Goal: Task Accomplishment & Management: Manage account settings

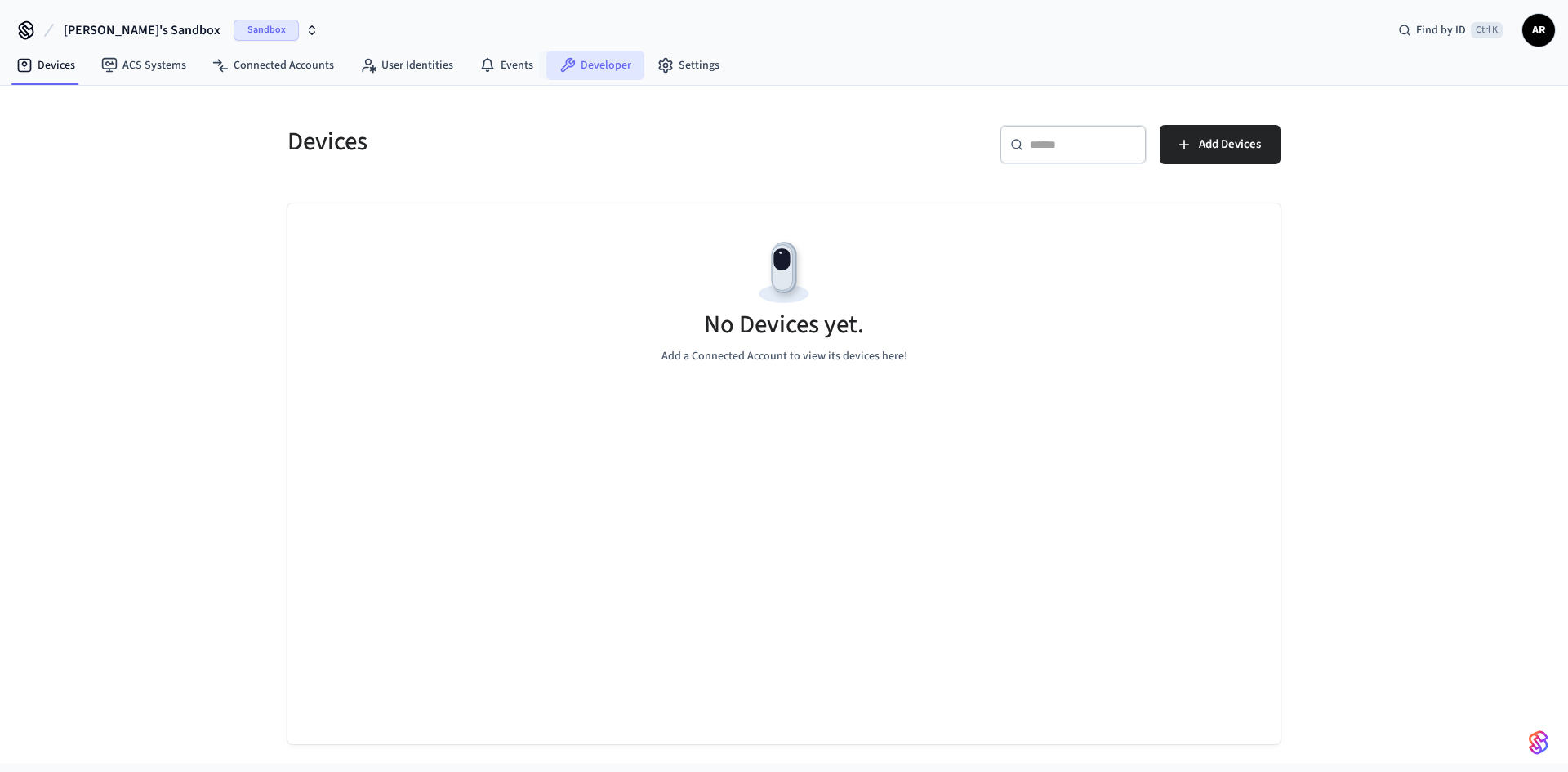
click at [595, 62] on link "Developer" at bounding box center [596, 65] width 98 height 29
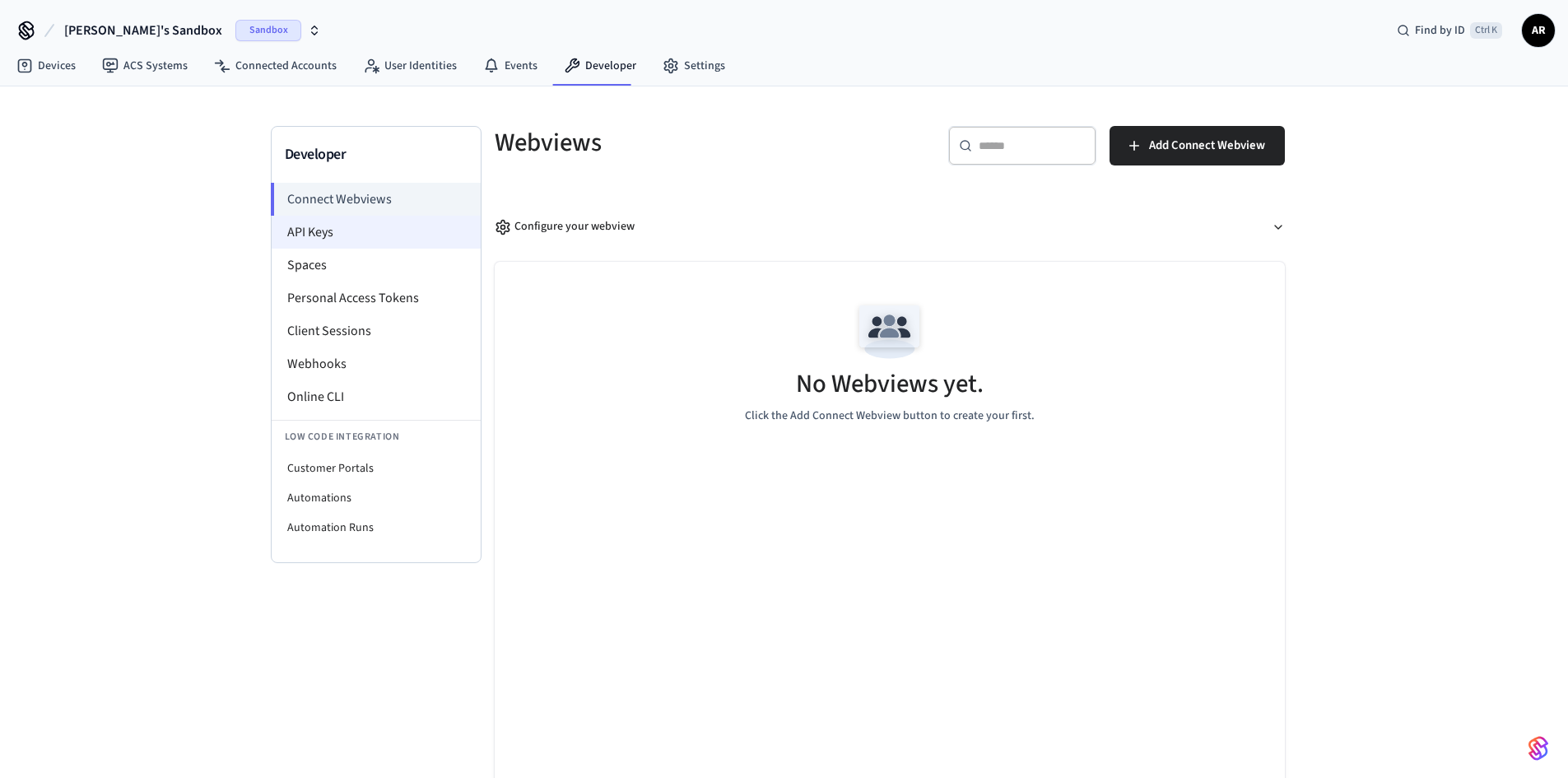
click at [320, 238] on li "API Keys" at bounding box center [375, 232] width 209 height 33
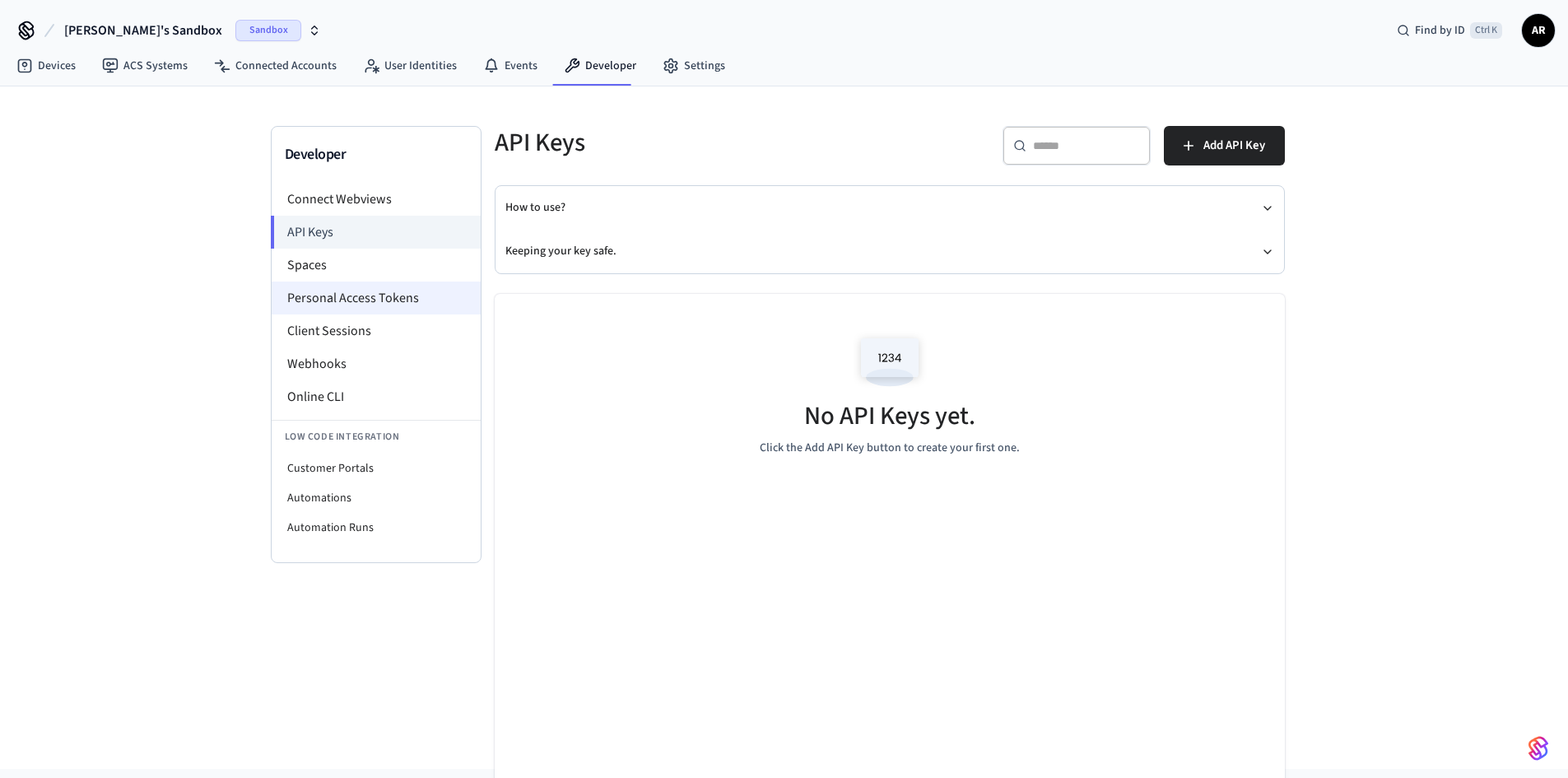
click at [339, 298] on li "Personal Access Tokens" at bounding box center [375, 298] width 209 height 33
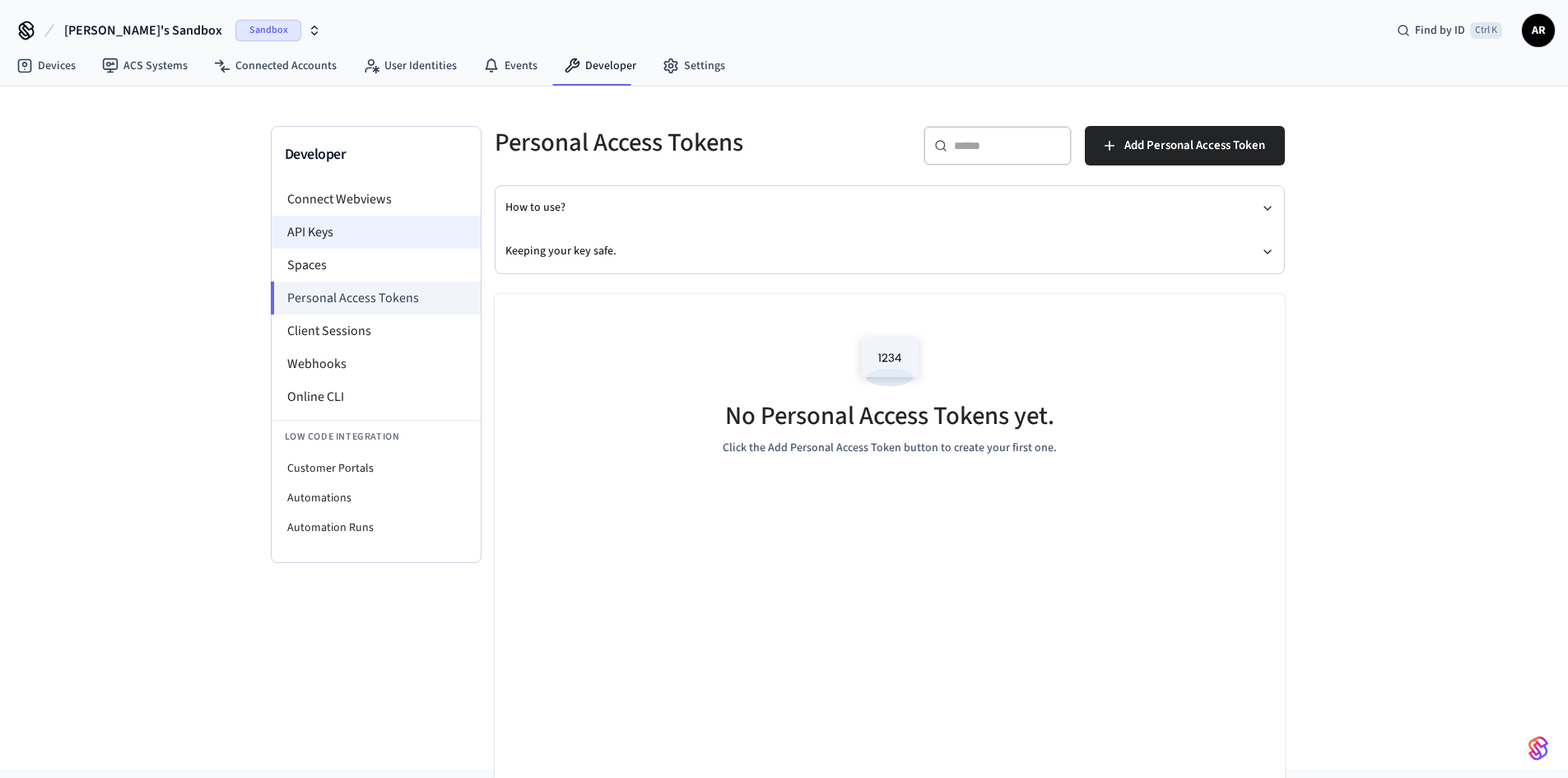
click at [355, 237] on li "API Keys" at bounding box center [375, 232] width 209 height 33
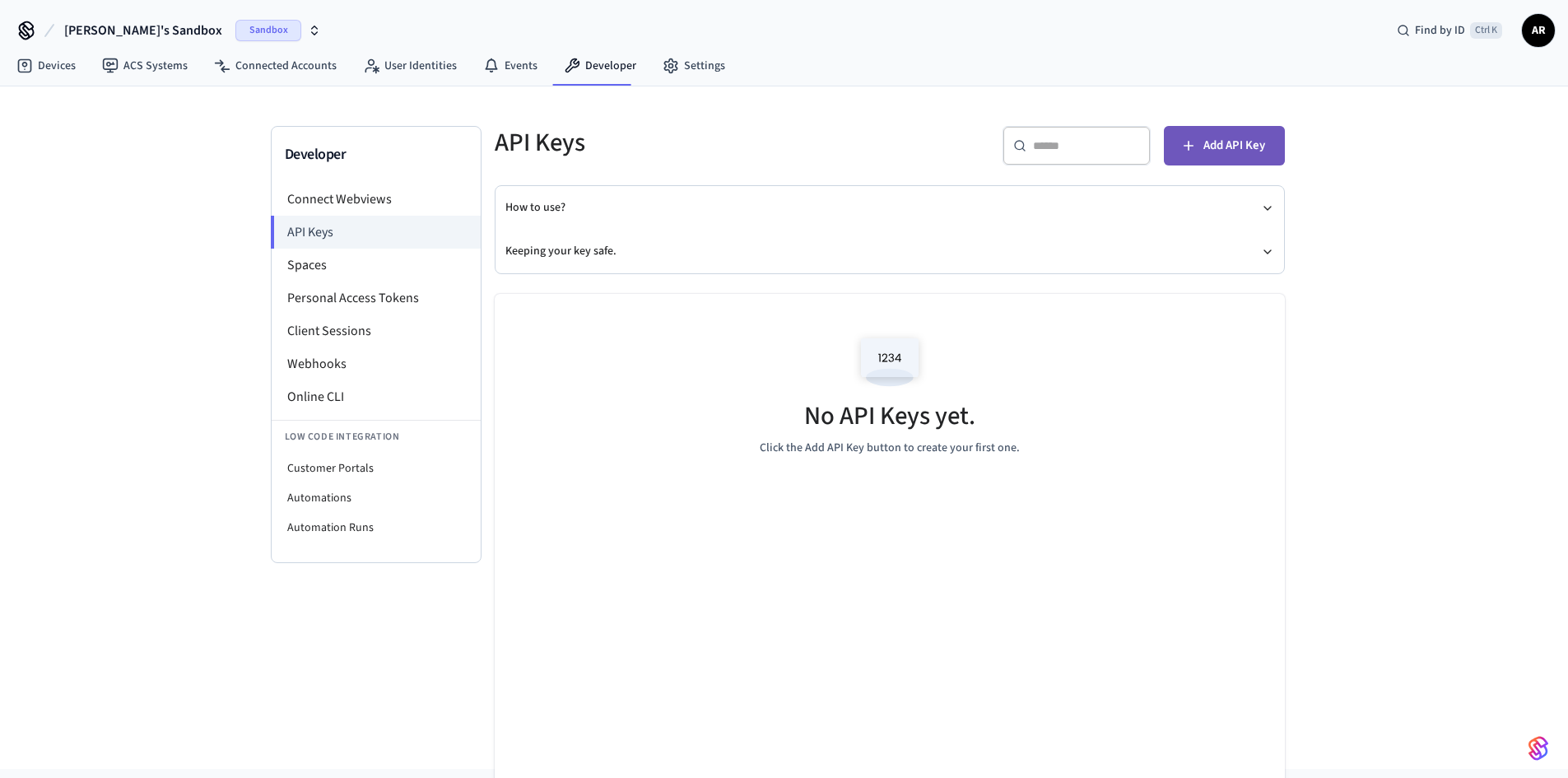
click at [1218, 139] on span "Add API Key" at bounding box center [1234, 146] width 62 height 22
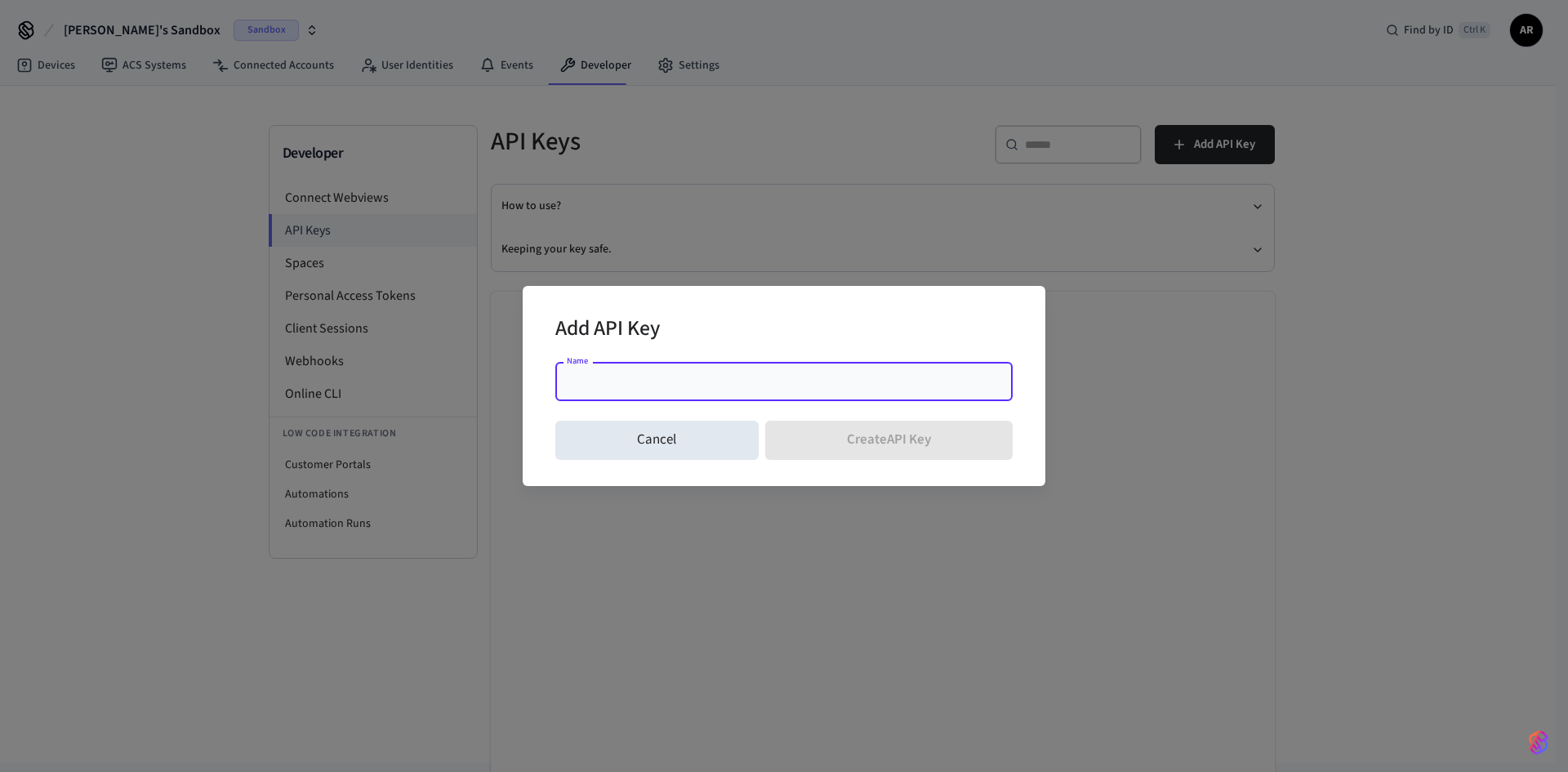
click at [748, 380] on input "Name" at bounding box center [784, 382] width 437 height 16
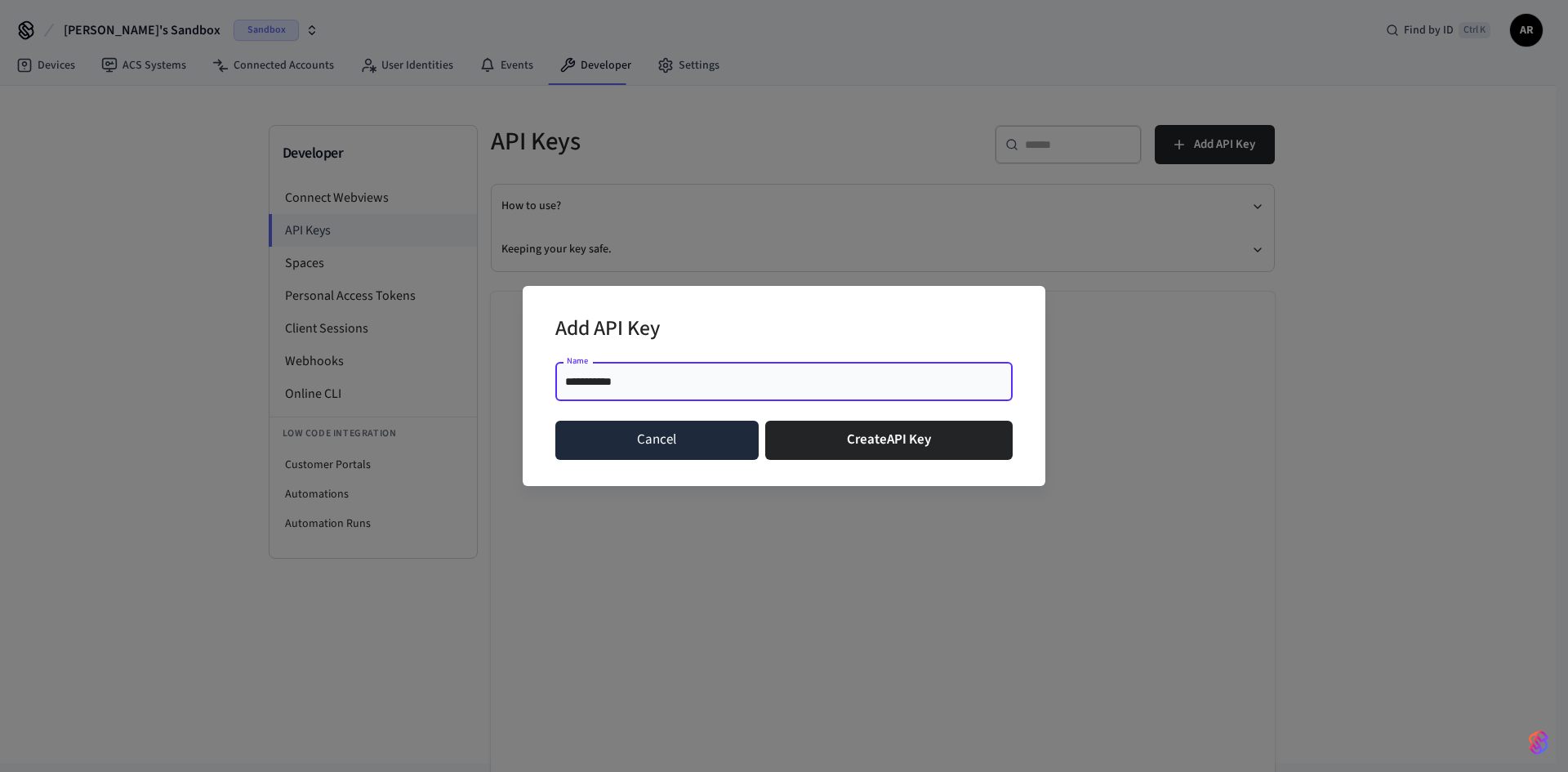
type input "**********"
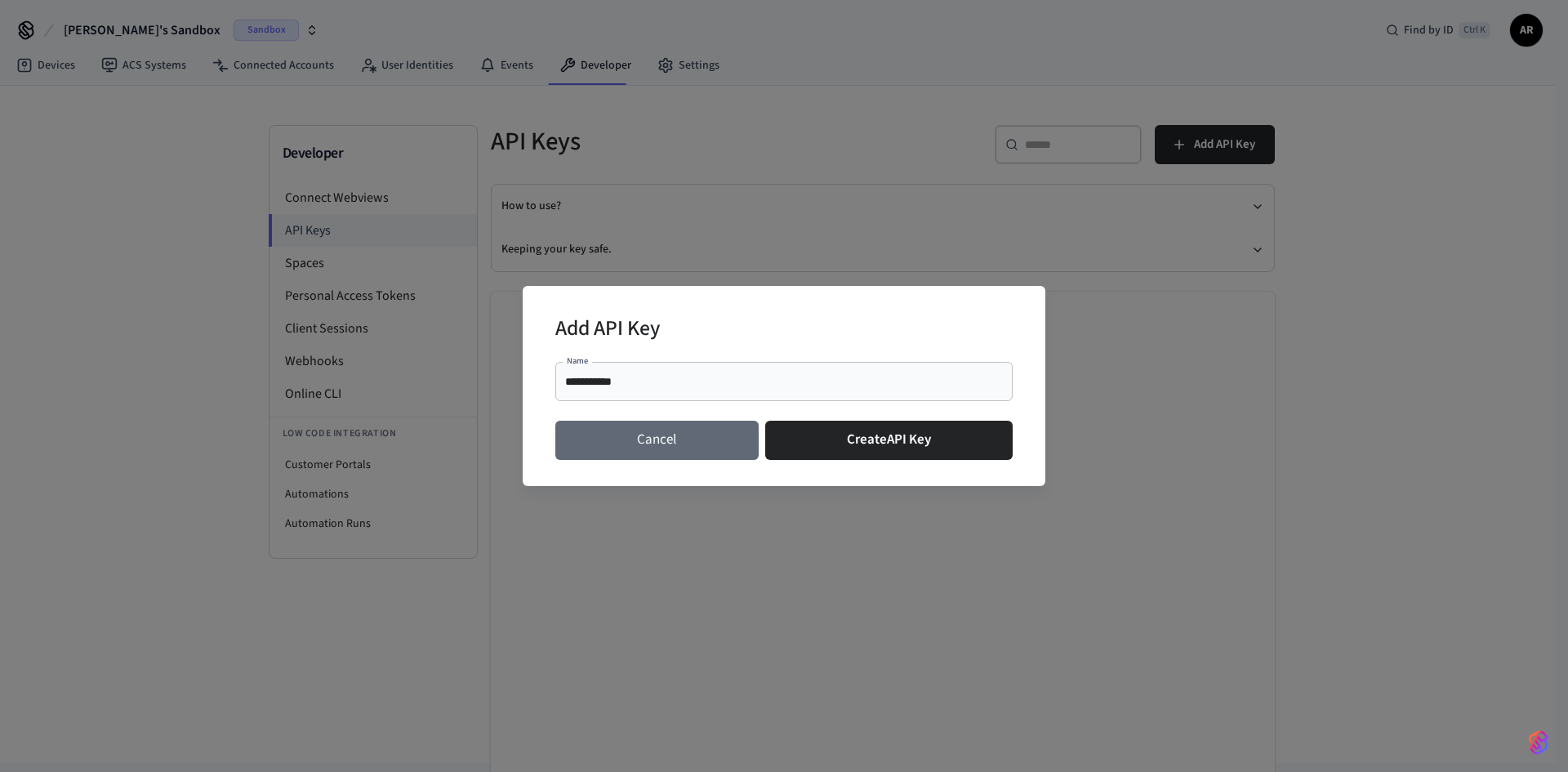
click at [667, 440] on button "Cancel" at bounding box center [657, 440] width 204 height 39
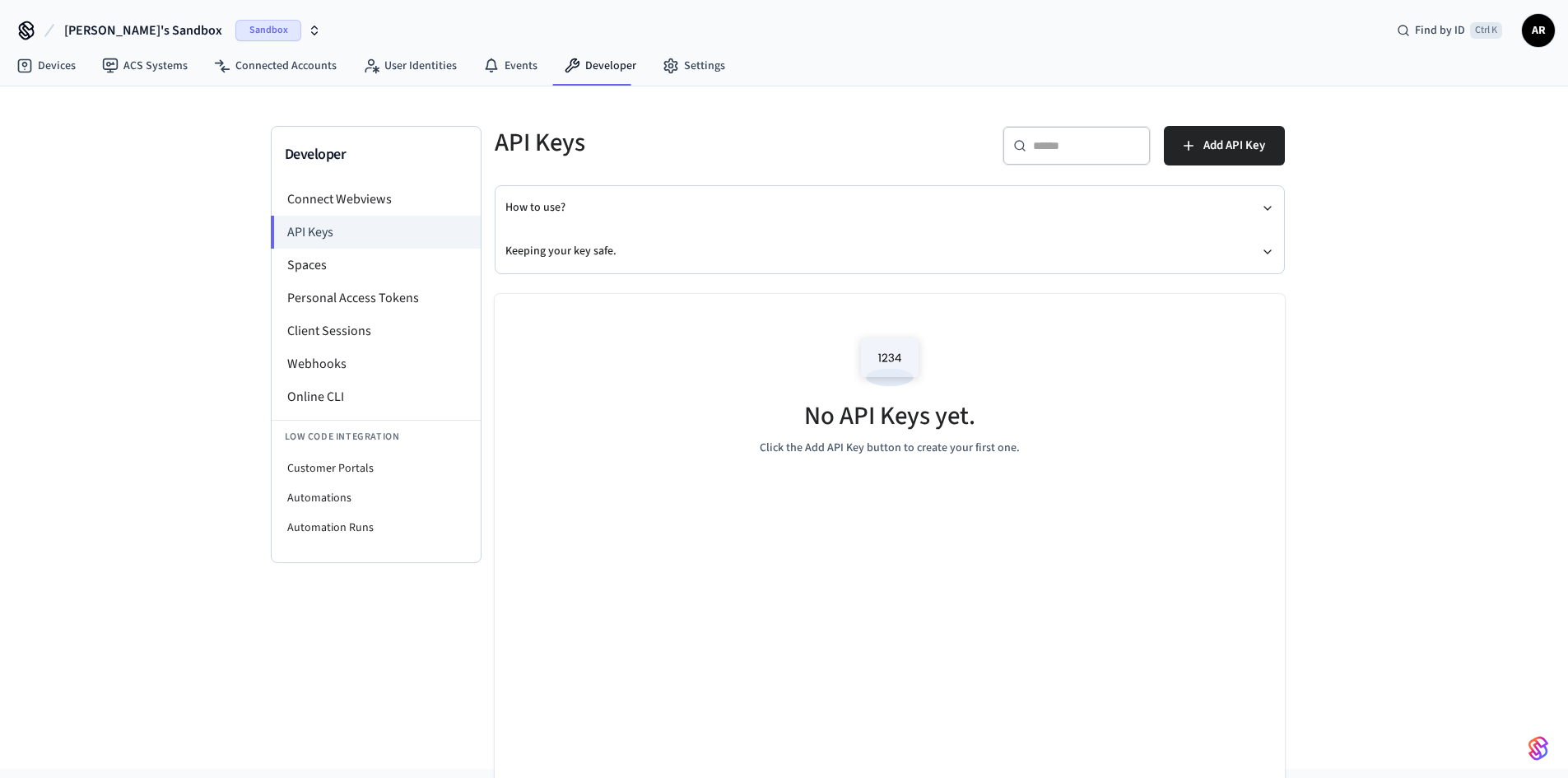
click at [149, 39] on span "[PERSON_NAME]'s Sandbox" at bounding box center [143, 30] width 158 height 20
click at [147, 131] on span "Tide Rentals - Remote Locks" at bounding box center [105, 137] width 139 height 16
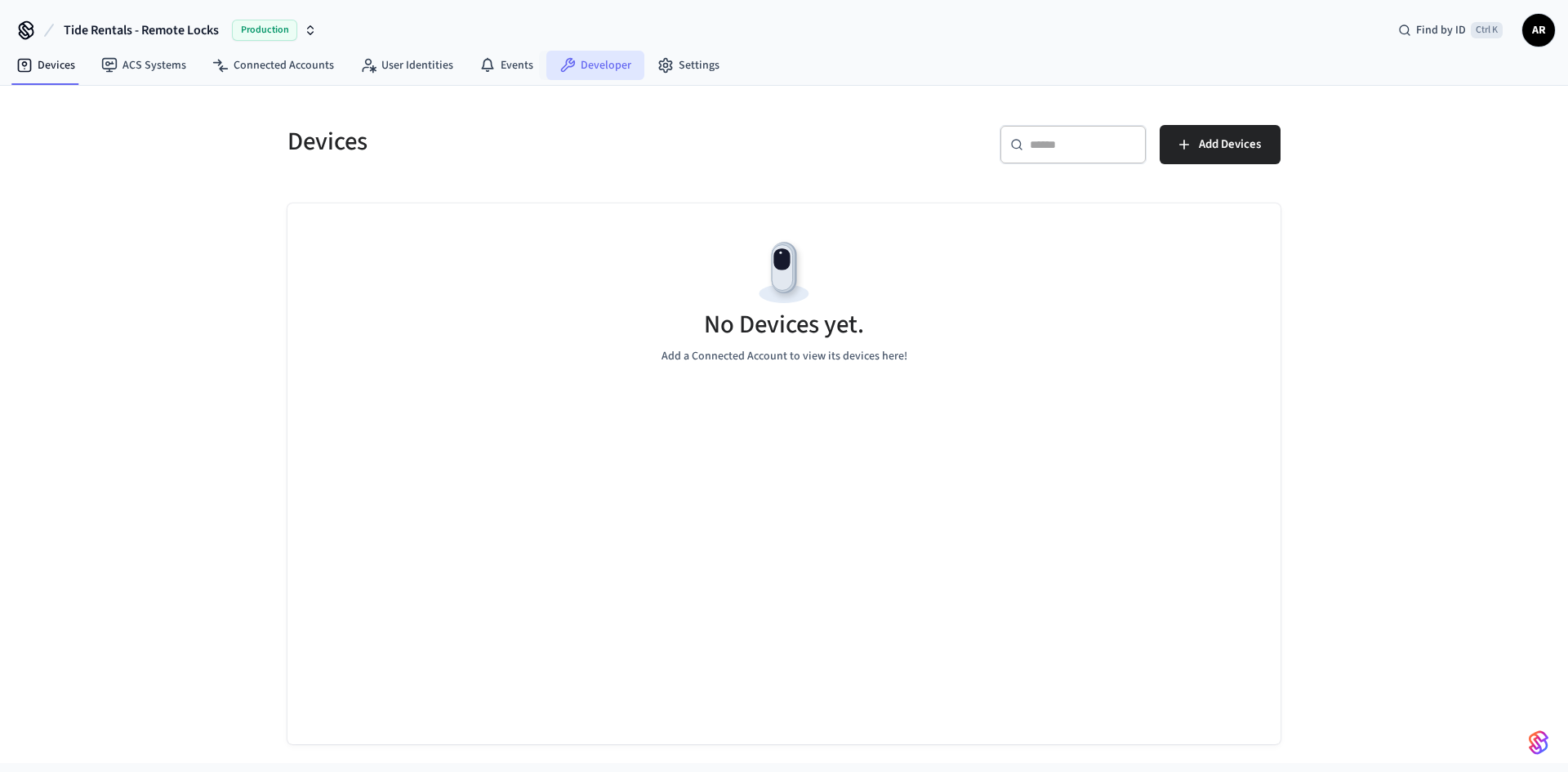
click at [584, 62] on link "Developer" at bounding box center [596, 65] width 98 height 29
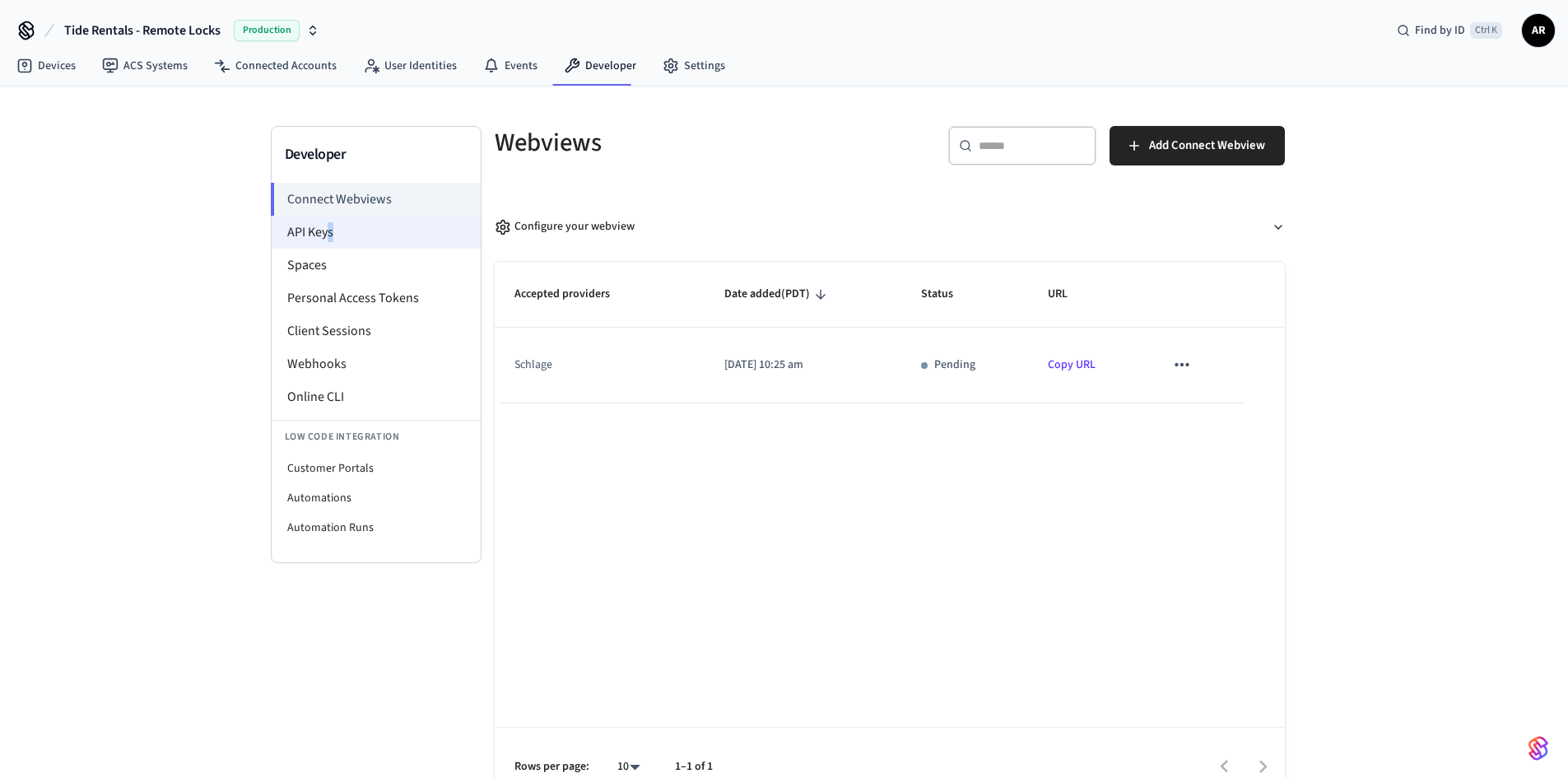
click at [331, 241] on li "API Keys" at bounding box center [375, 232] width 209 height 33
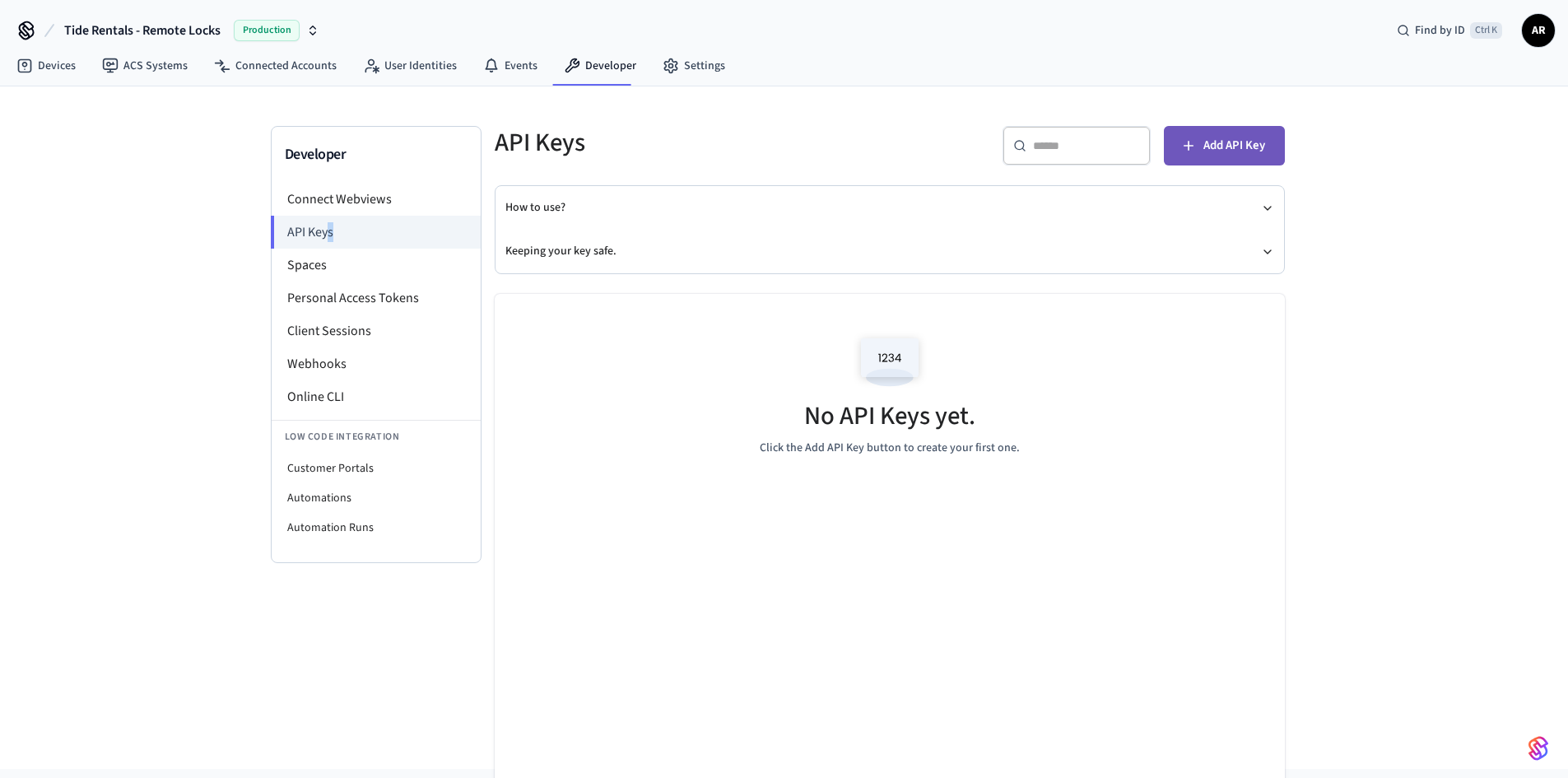
click at [1237, 151] on span "Add API Key" at bounding box center [1234, 146] width 62 height 22
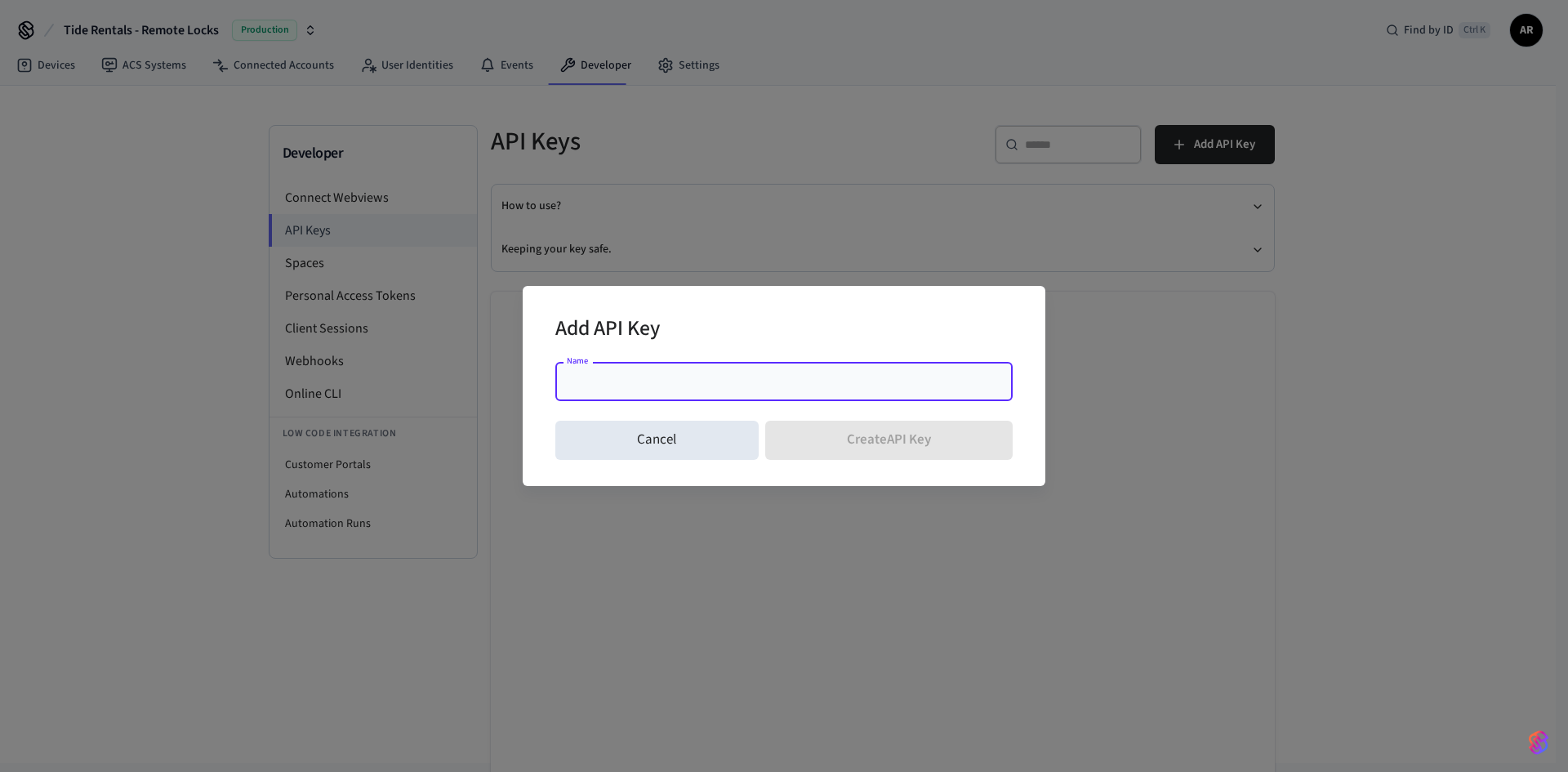
click at [742, 388] on input "Name" at bounding box center [784, 382] width 437 height 16
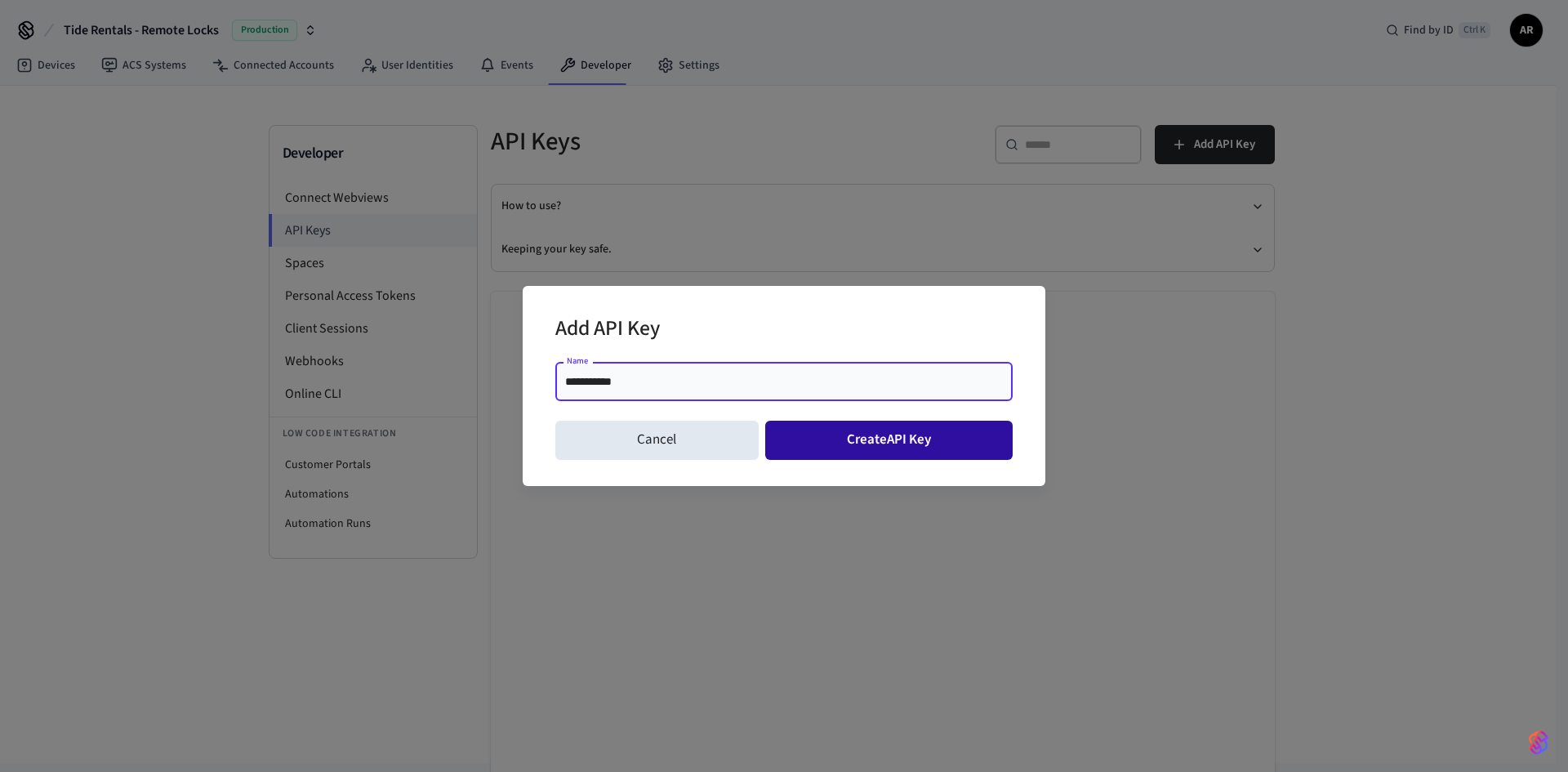
type input "**********"
click at [910, 441] on button "Create API Key" at bounding box center [889, 440] width 248 height 39
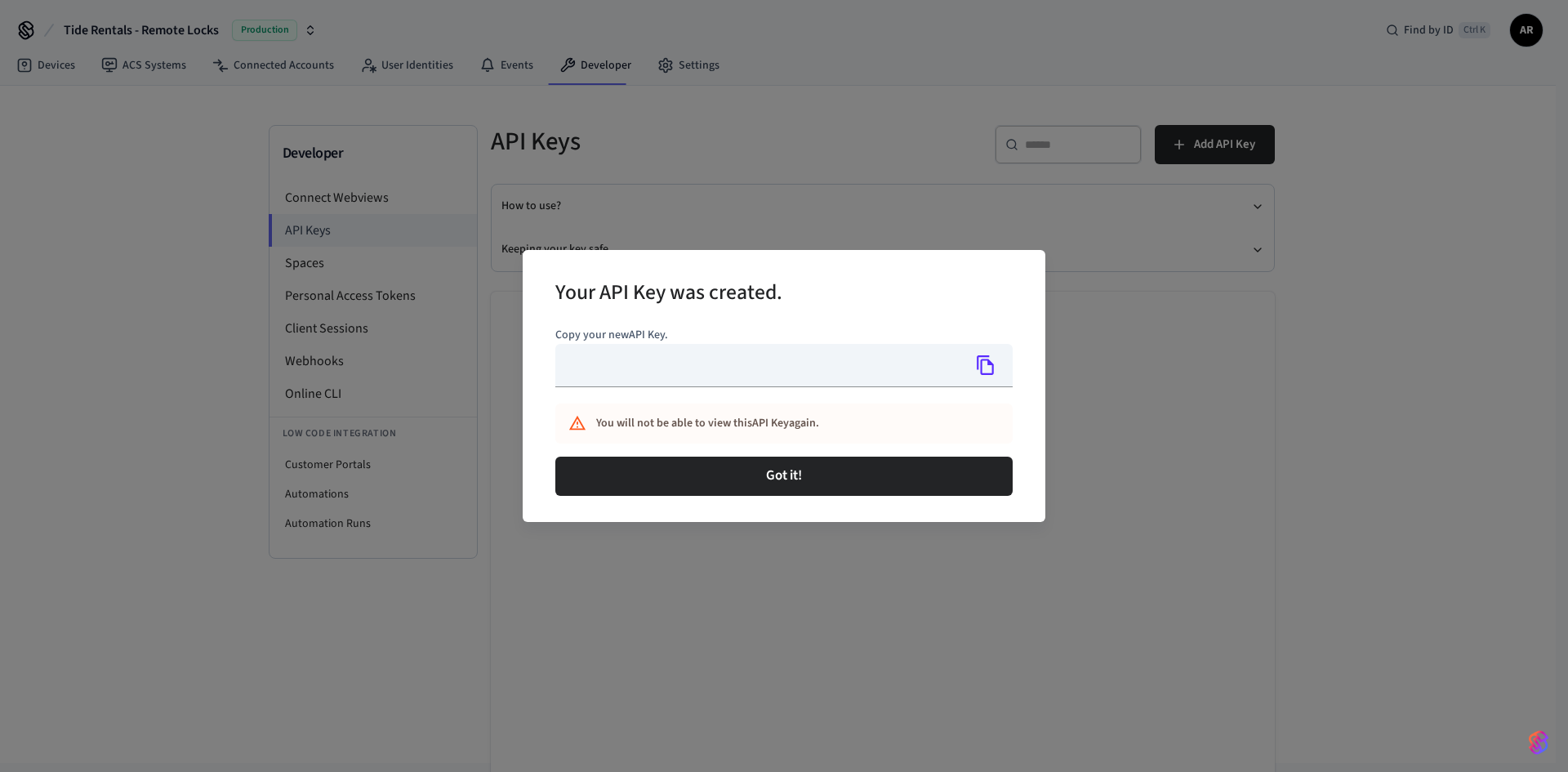
type input "**********"
click at [988, 370] on icon "Copy" at bounding box center [986, 366] width 21 height 21
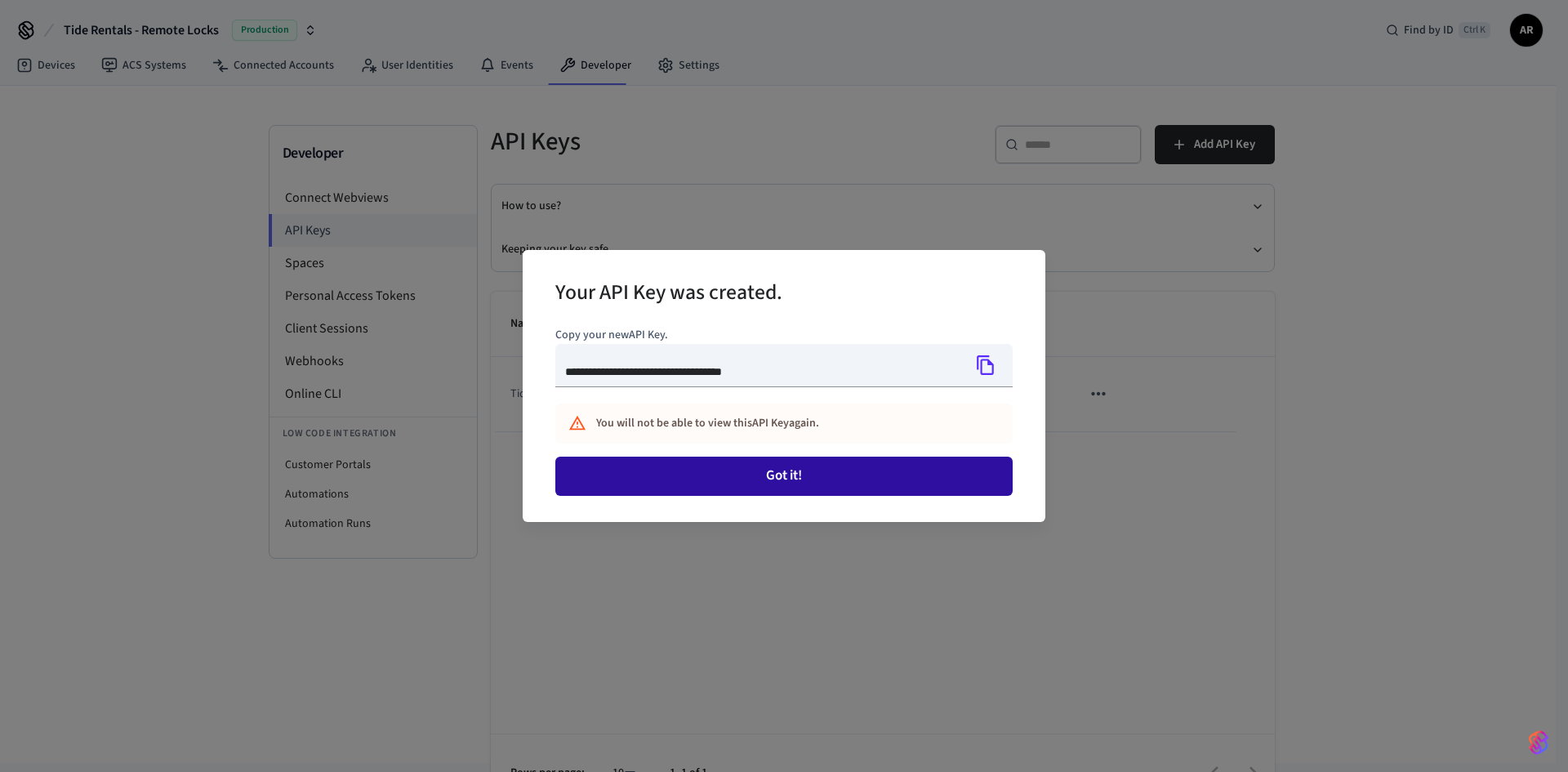
click at [824, 475] on button "Got it!" at bounding box center [784, 476] width 457 height 39
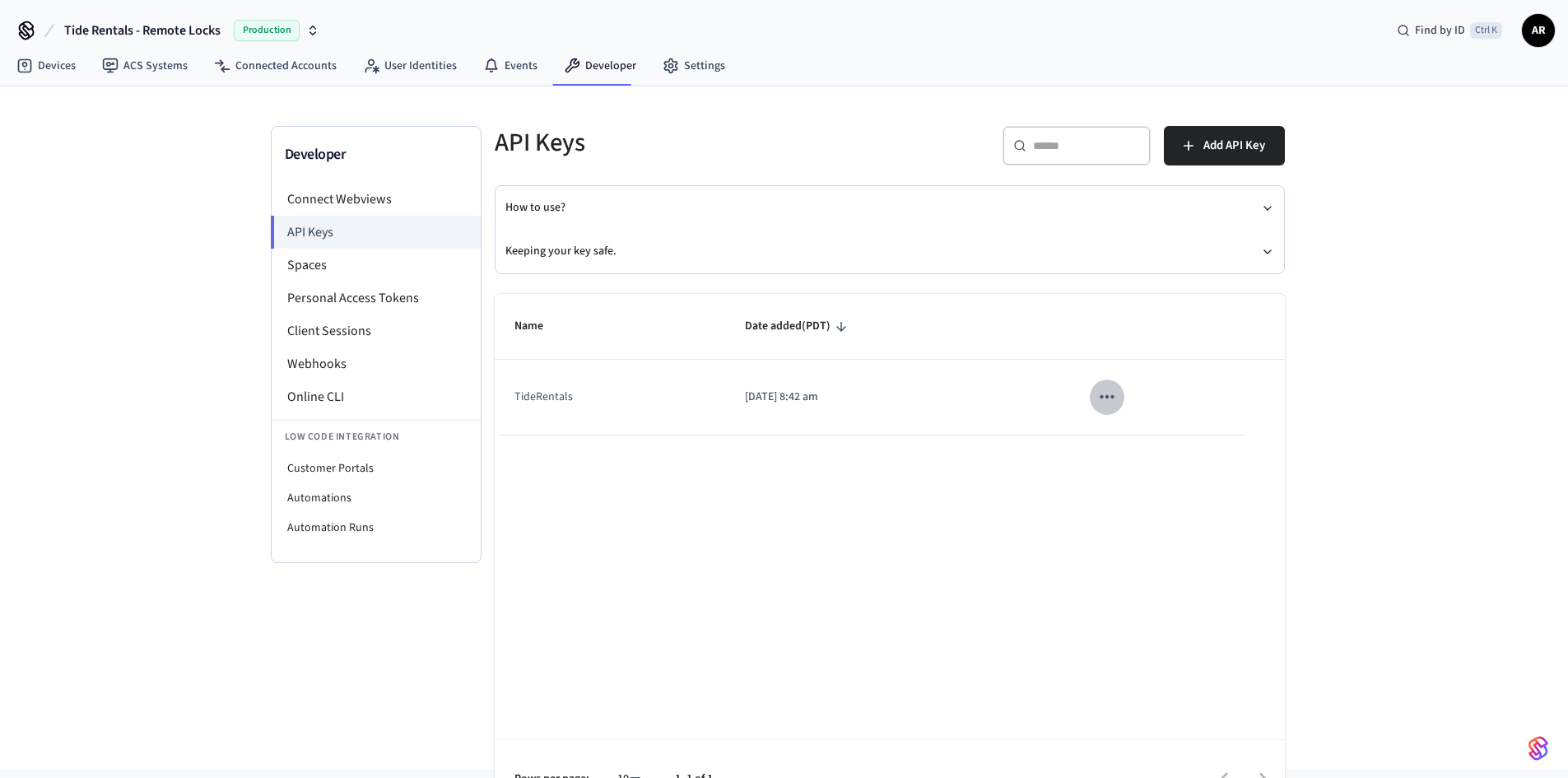
click at [1107, 400] on icon "sticky table" at bounding box center [1107, 397] width 22 height 22
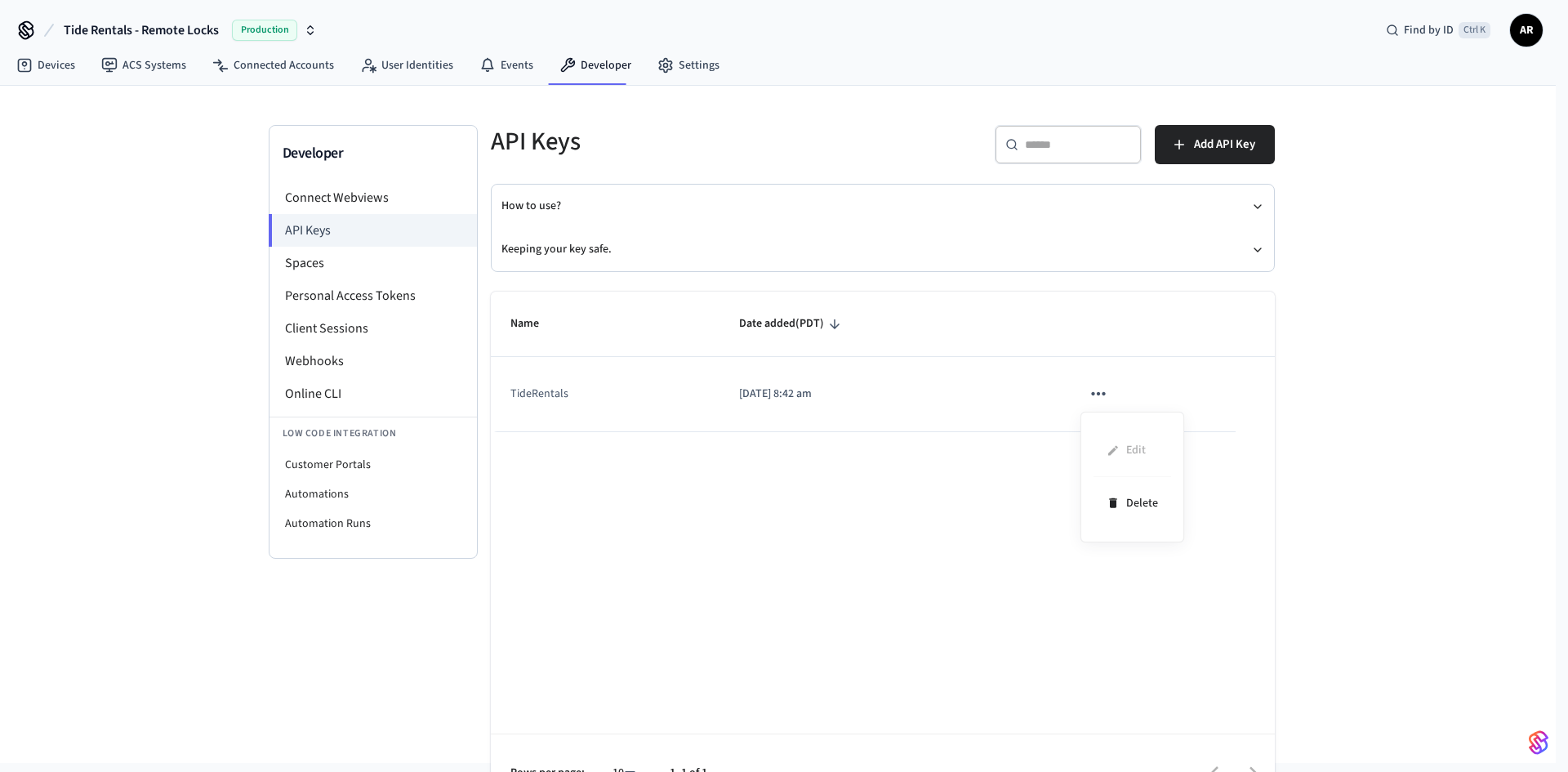
click at [822, 477] on div at bounding box center [784, 386] width 1568 height 772
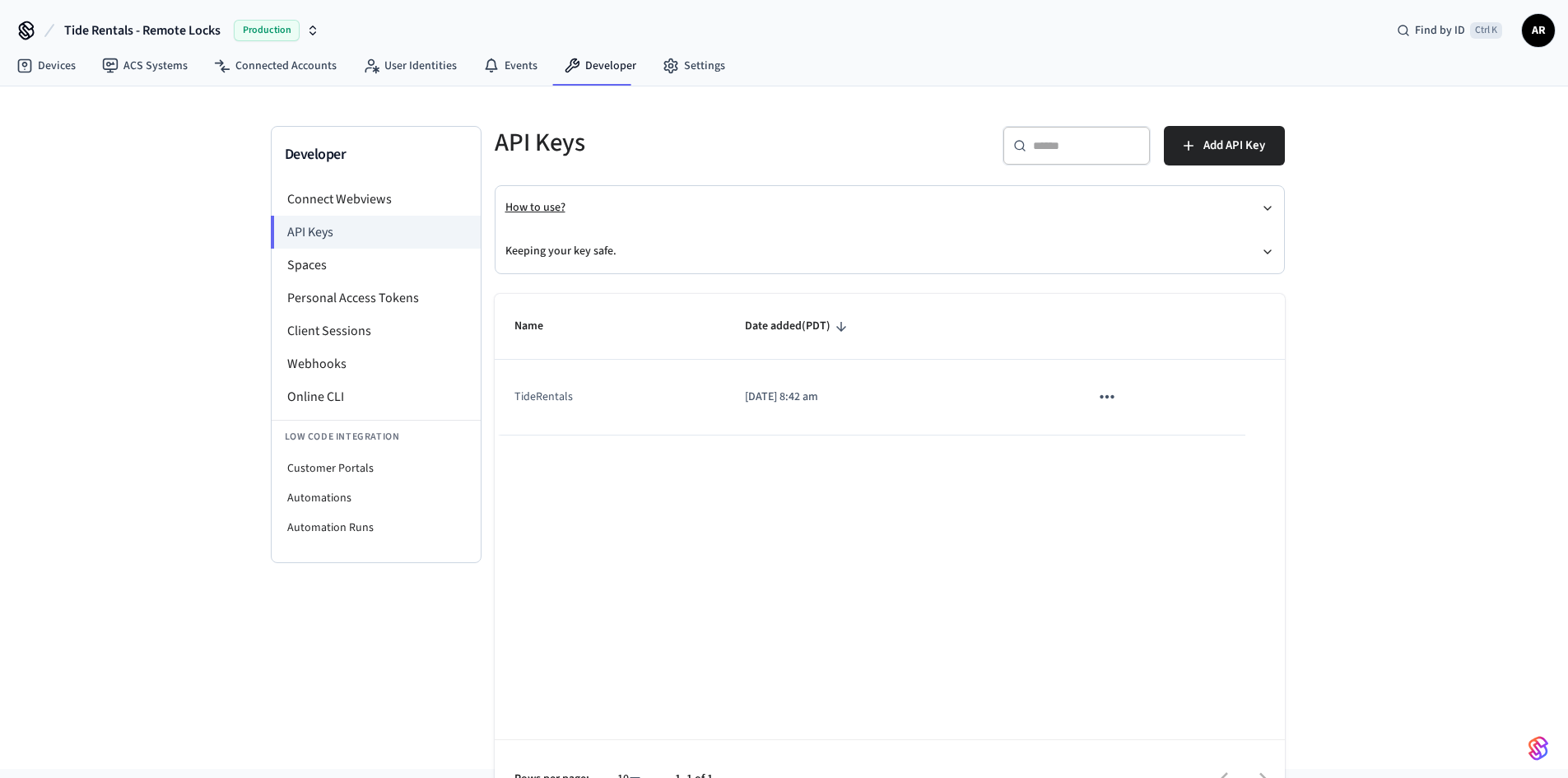
click at [539, 207] on button "How to use?" at bounding box center [890, 208] width 769 height 44
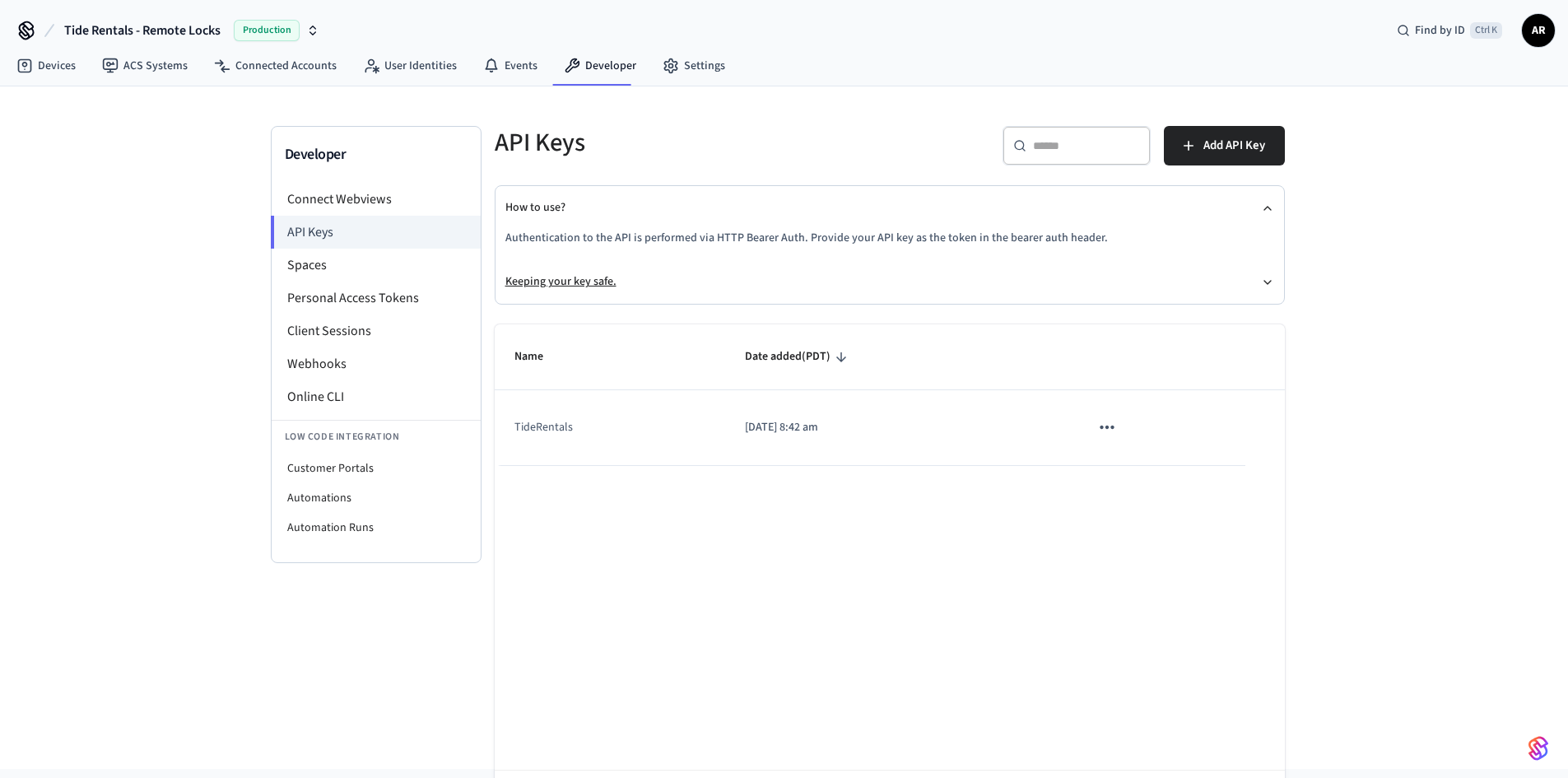
click at [575, 283] on button "Keeping your key safe." at bounding box center [890, 281] width 769 height 44
